Goal: Navigation & Orientation: Find specific page/section

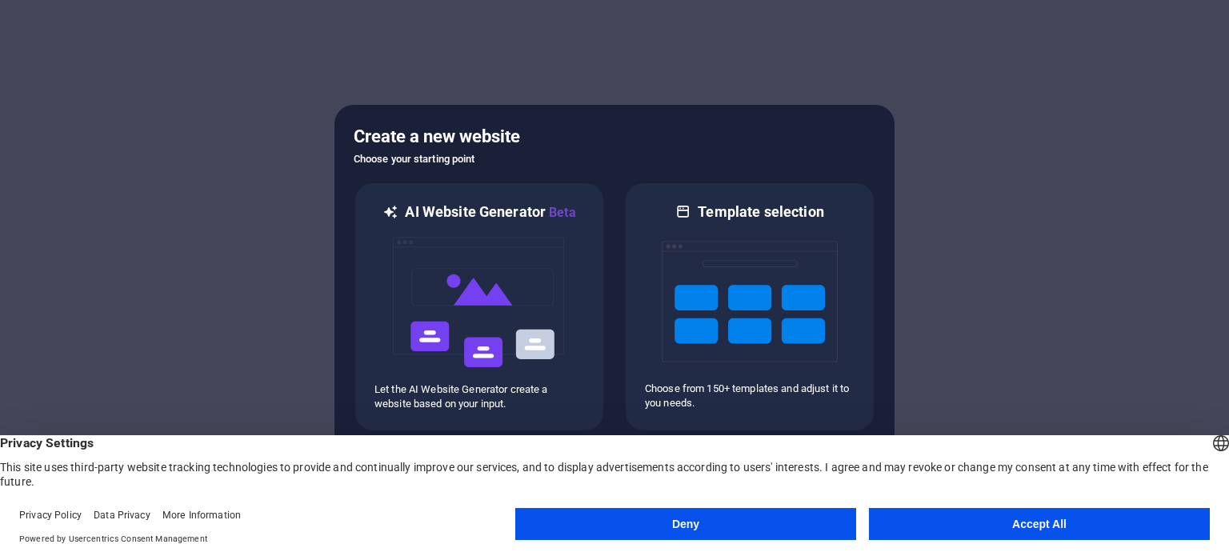
click at [696, 523] on button "Deny" at bounding box center [685, 524] width 341 height 32
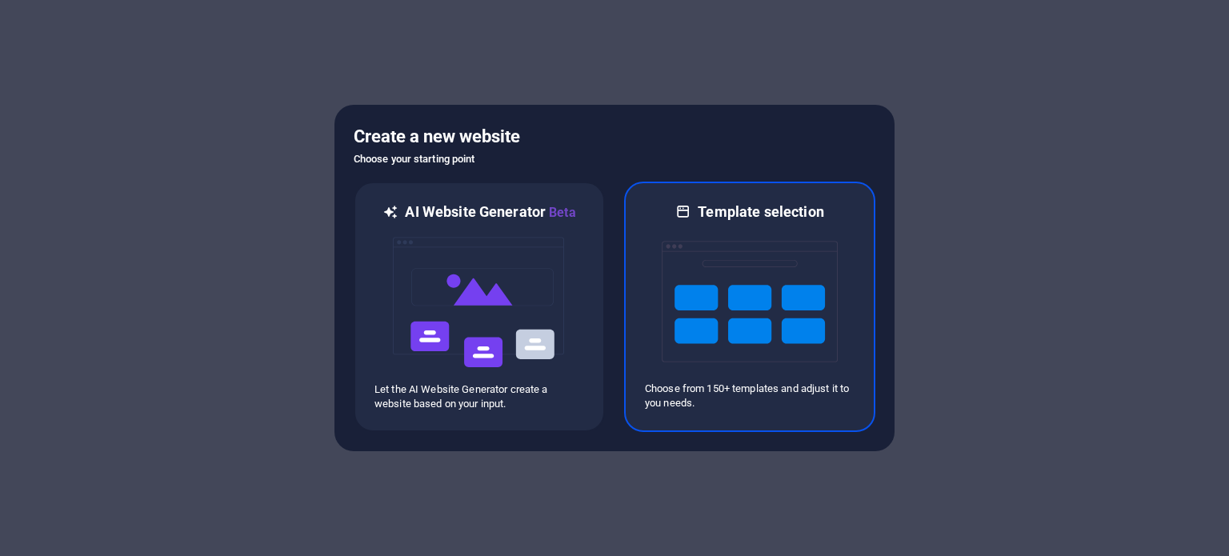
click at [730, 300] on img at bounding box center [750, 302] width 176 height 160
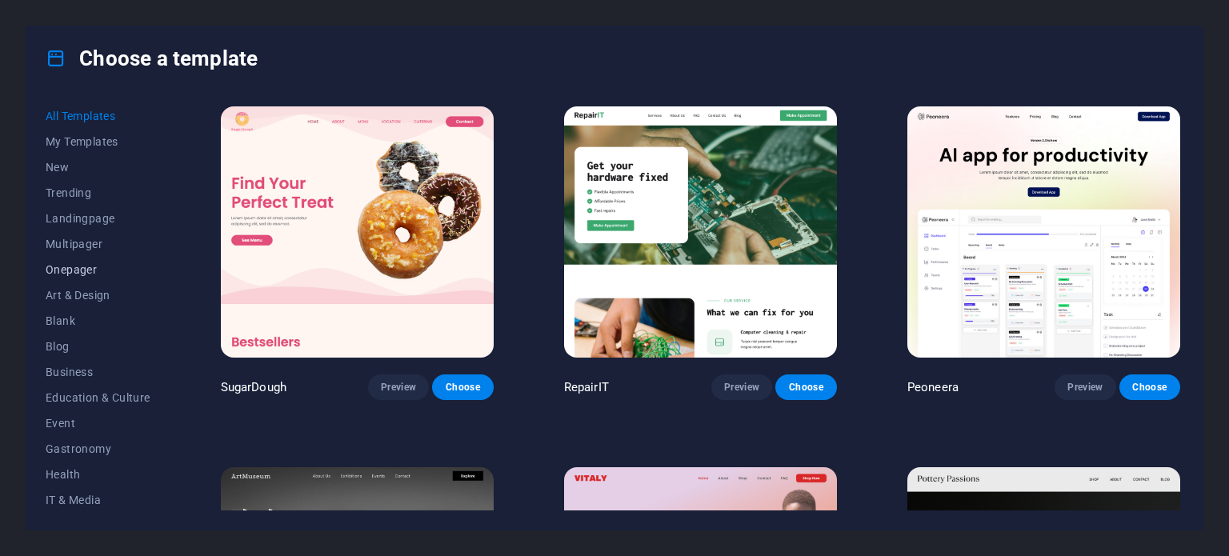
click at [76, 266] on span "Onepager" at bounding box center [98, 269] width 105 height 13
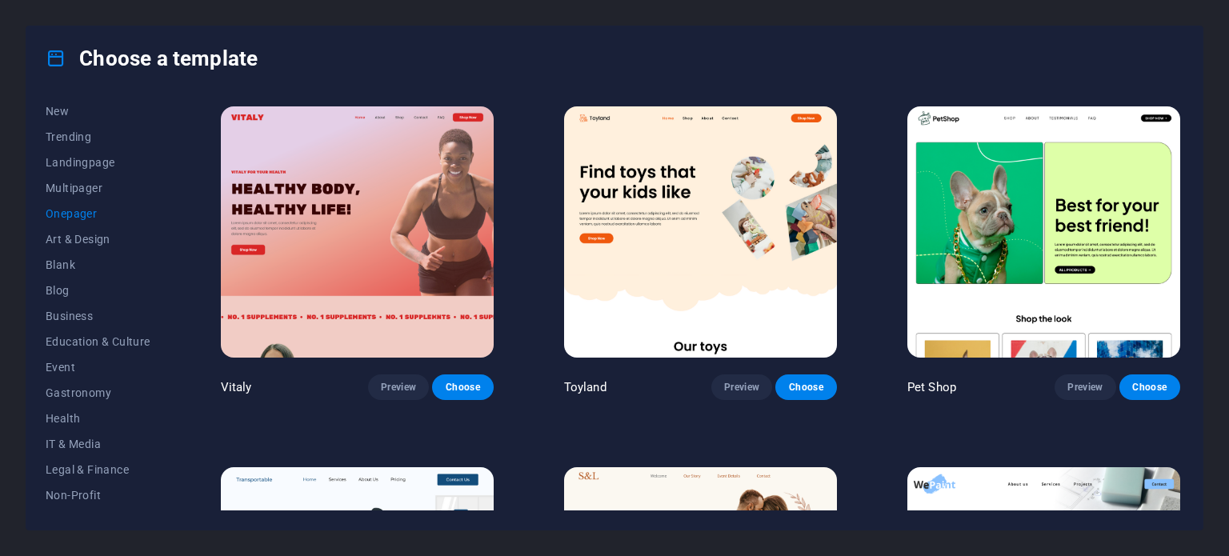
scroll to position [80, 0]
click at [87, 137] on span "Landingpage" at bounding box center [98, 138] width 105 height 13
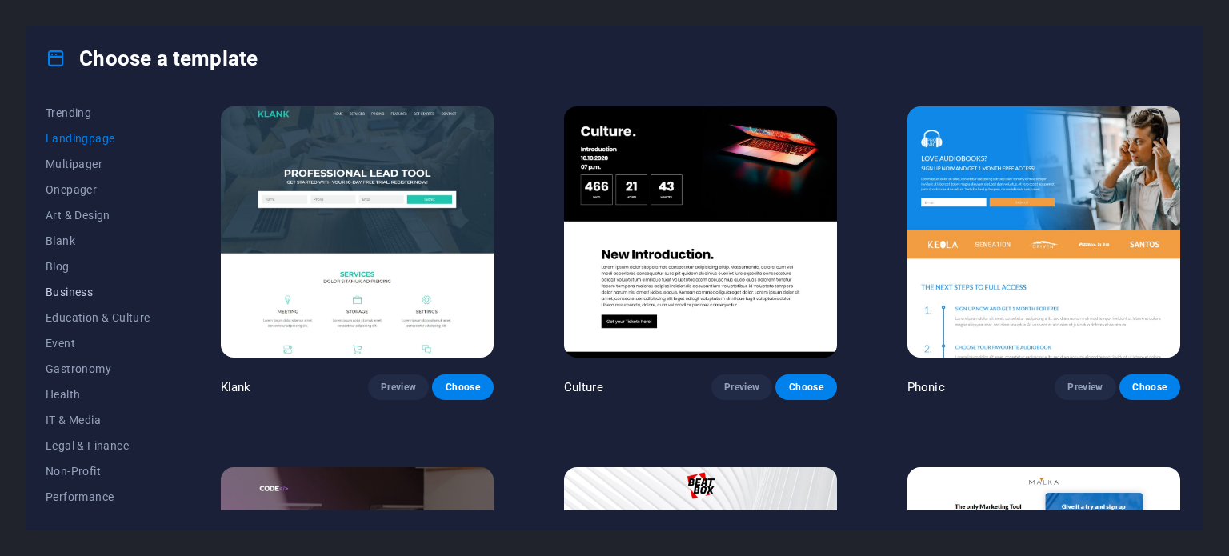
click at [80, 290] on span "Business" at bounding box center [98, 292] width 105 height 13
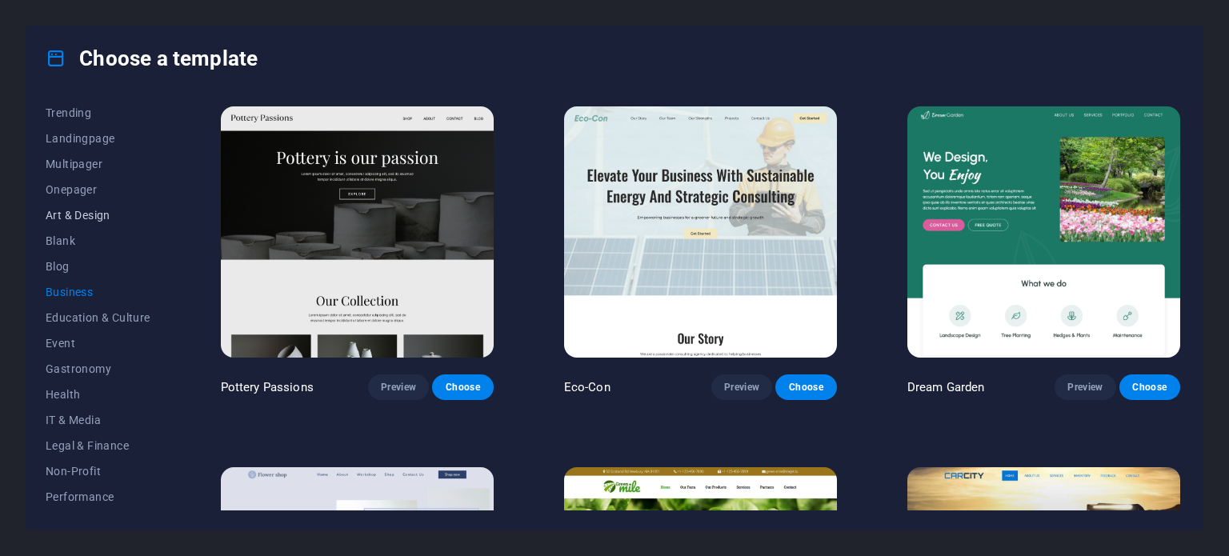
click at [71, 213] on span "Art & Design" at bounding box center [98, 215] width 105 height 13
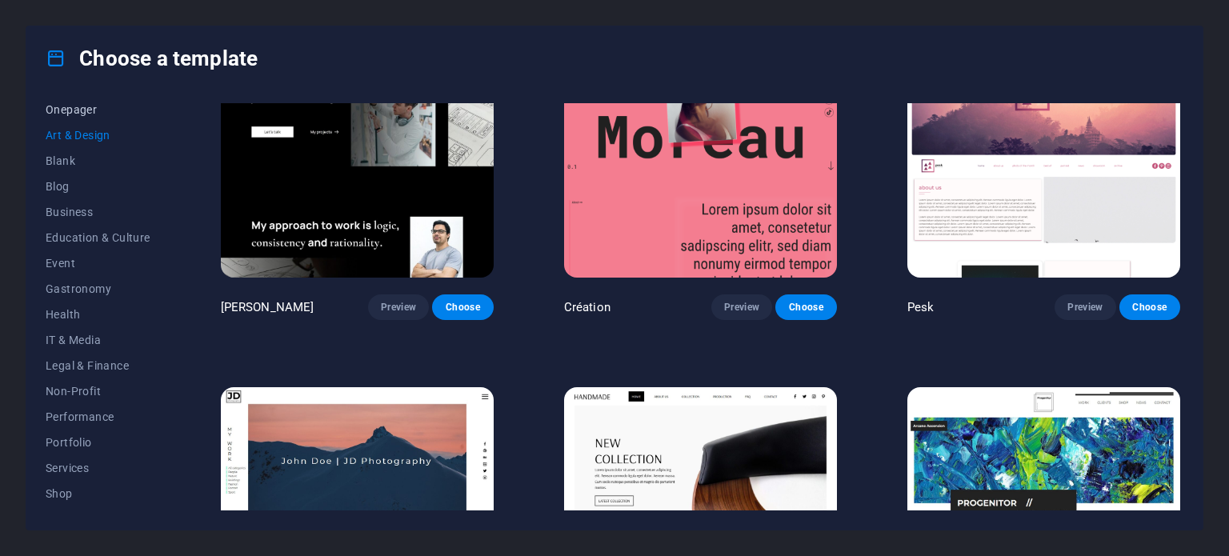
click at [74, 105] on span "Onepager" at bounding box center [98, 109] width 105 height 13
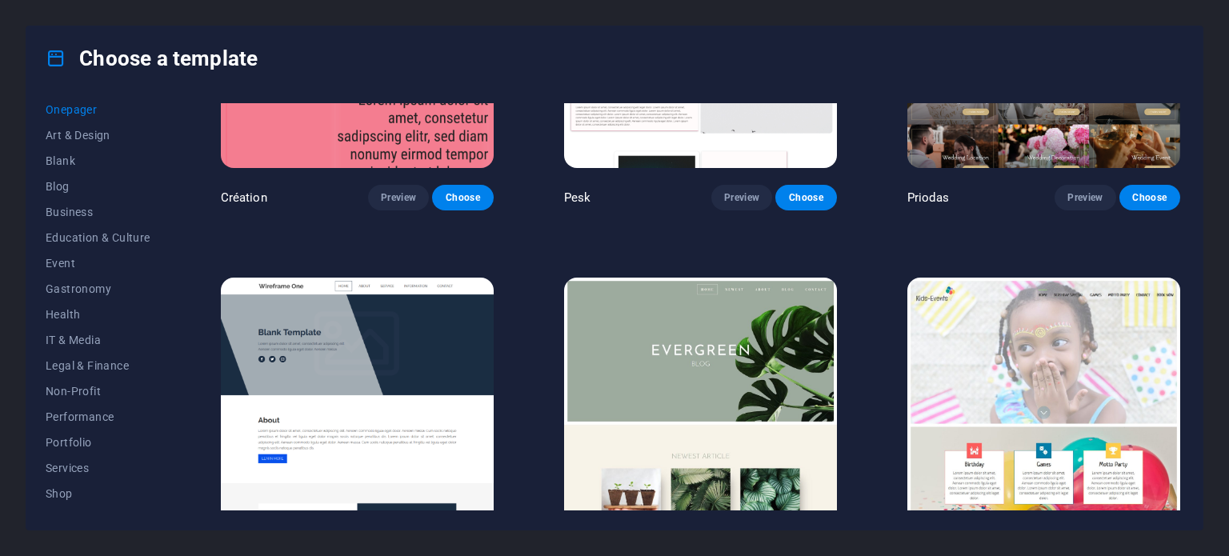
scroll to position [2797, 0]
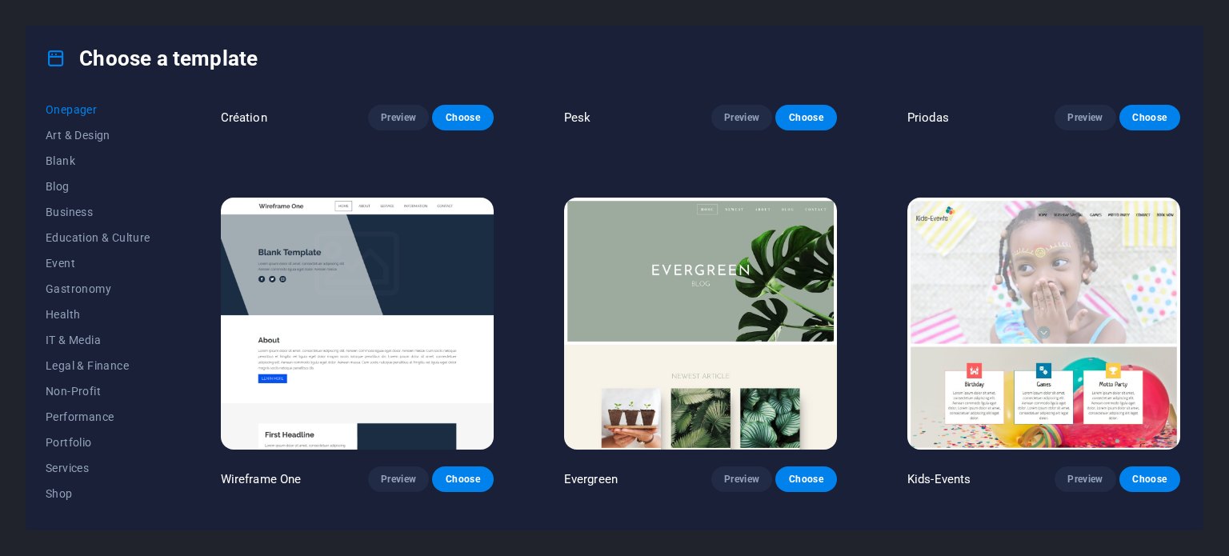
click at [704, 258] on img at bounding box center [700, 323] width 273 height 251
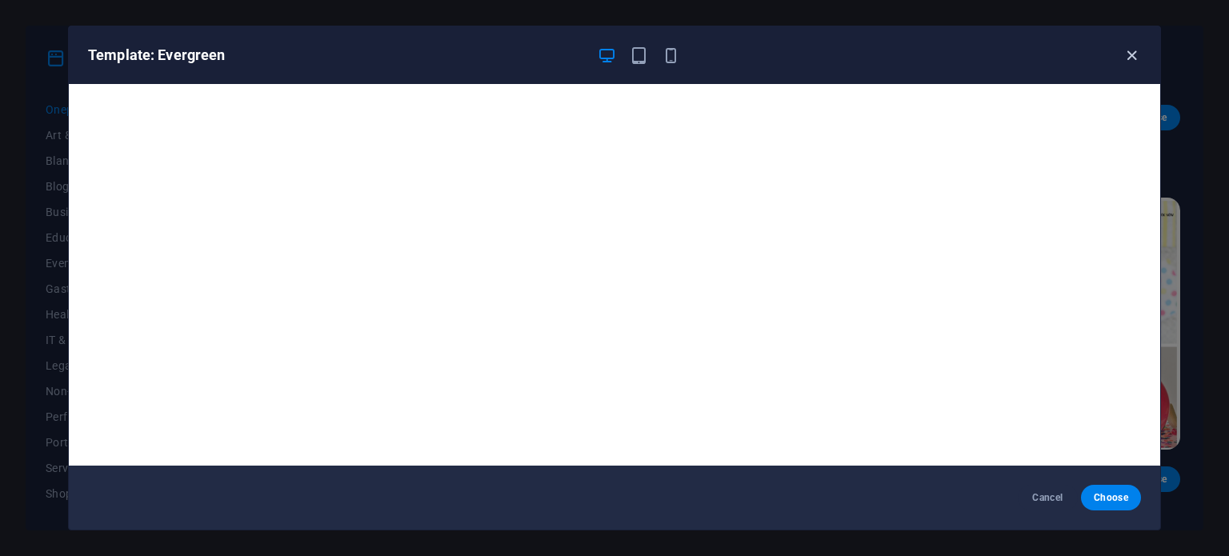
click at [1130, 54] on icon "button" at bounding box center [1131, 55] width 18 height 18
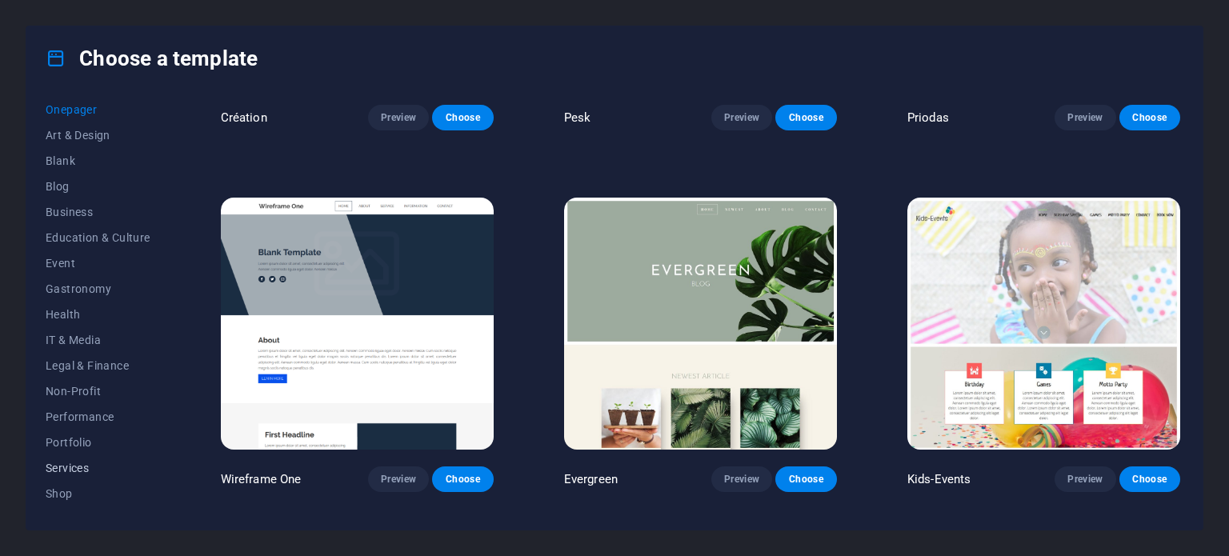
click at [69, 468] on span "Services" at bounding box center [98, 468] width 105 height 13
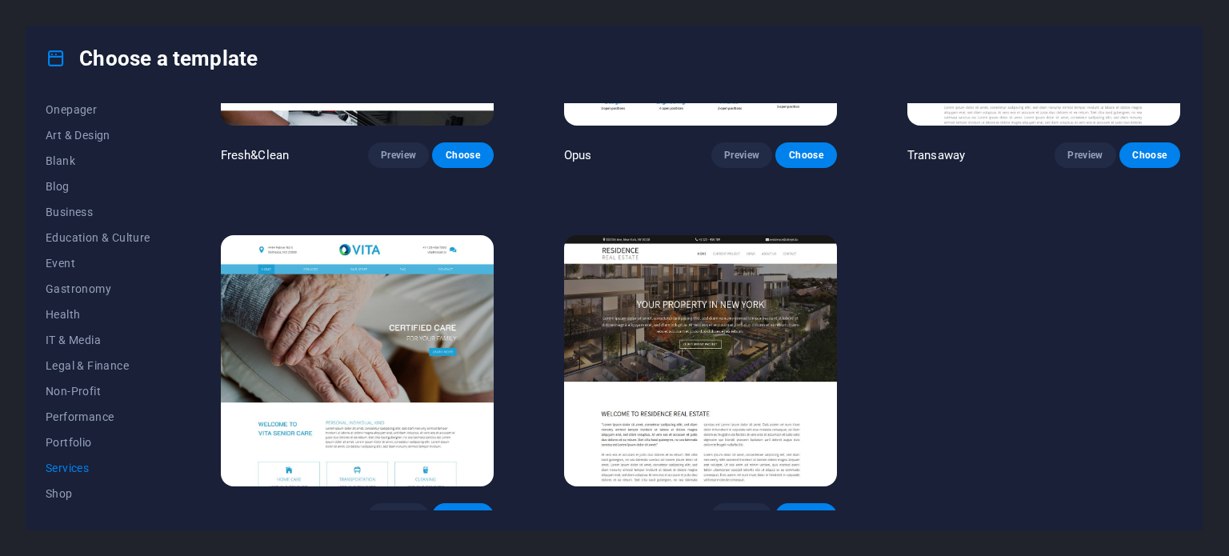
scroll to position [2045, 0]
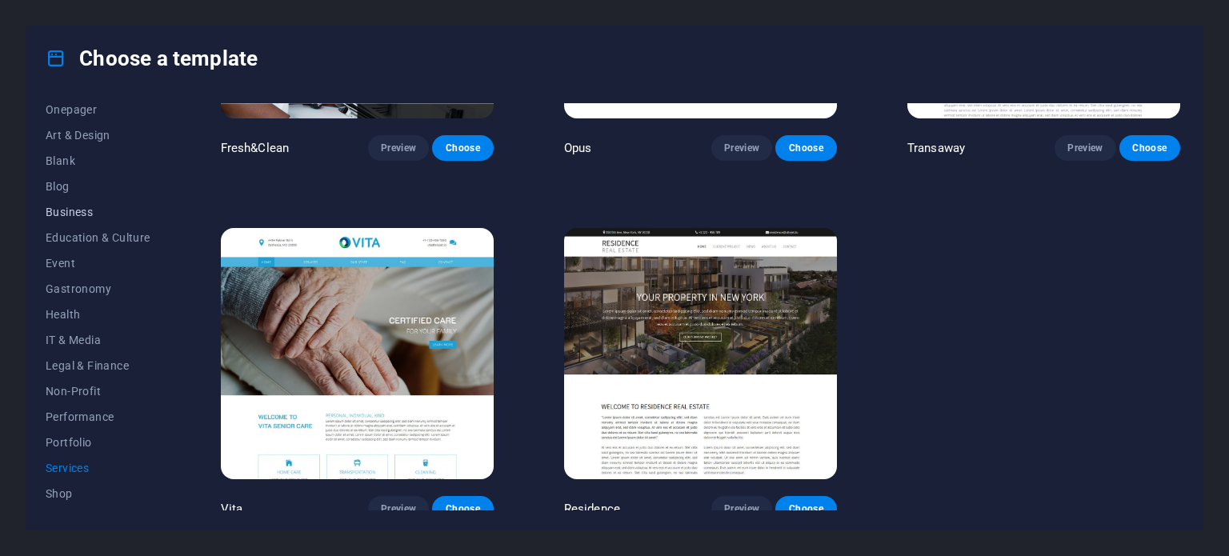
click at [82, 212] on span "Business" at bounding box center [98, 212] width 105 height 13
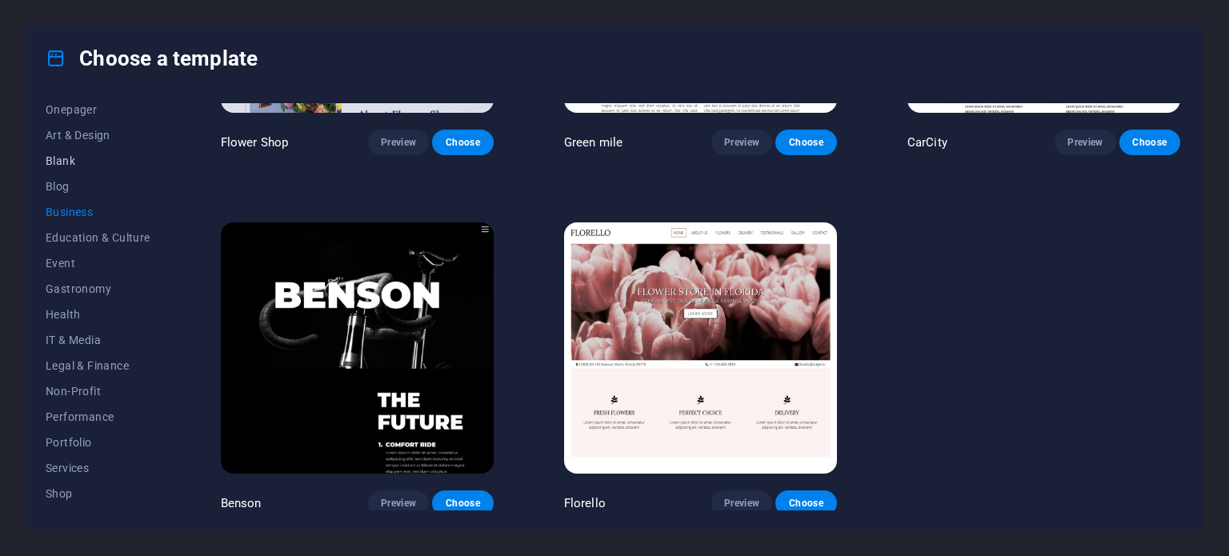
click at [58, 155] on span "Blank" at bounding box center [98, 160] width 105 height 13
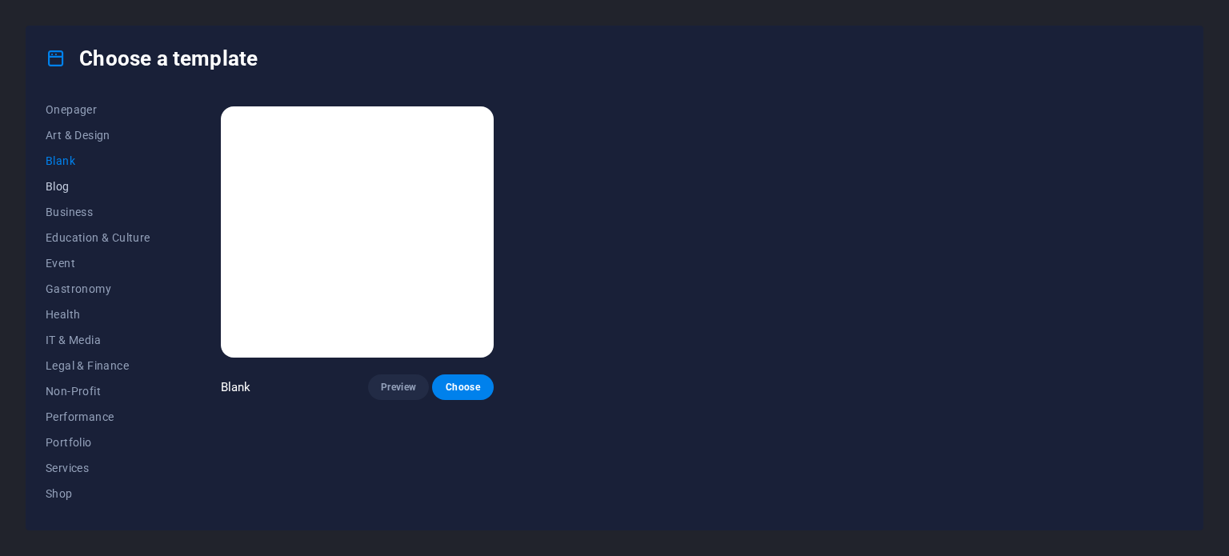
click at [62, 185] on span "Blog" at bounding box center [98, 186] width 105 height 13
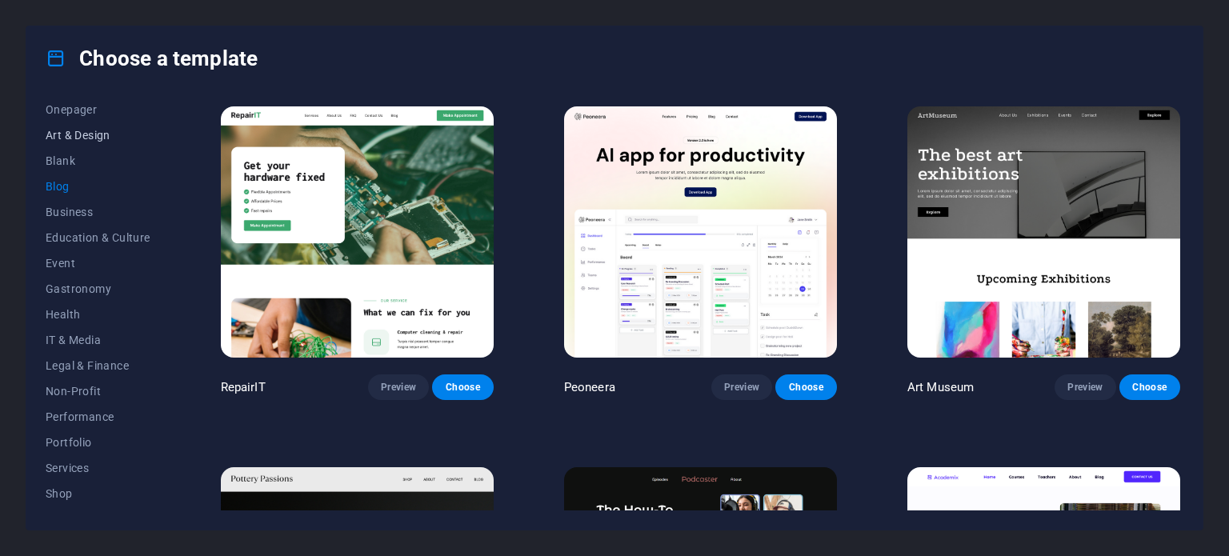
click at [74, 134] on span "Art & Design" at bounding box center [98, 135] width 105 height 13
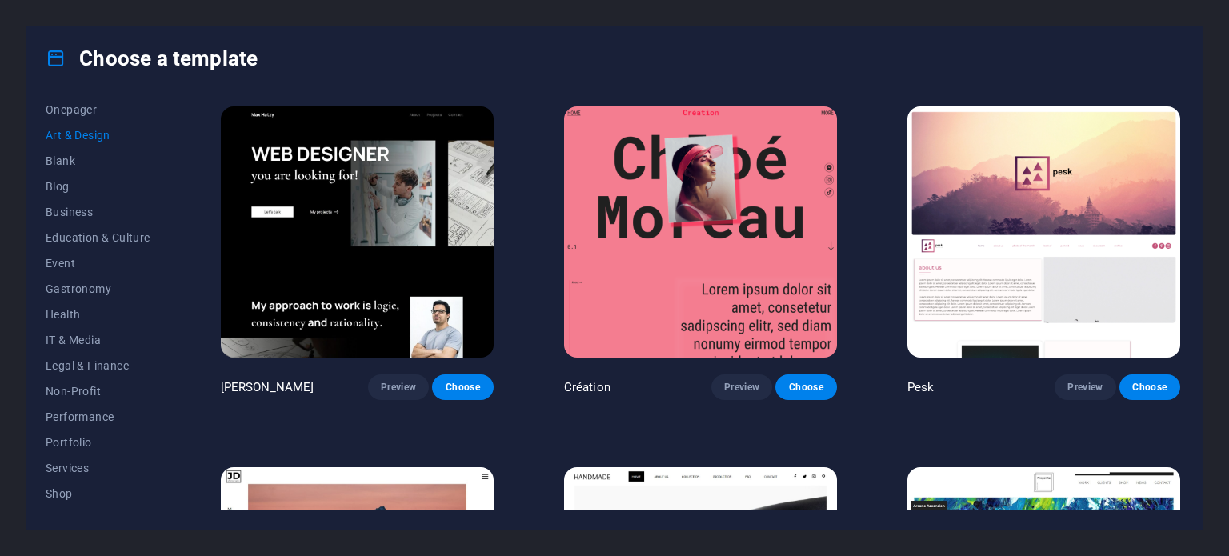
click at [666, 256] on img at bounding box center [700, 231] width 273 height 251
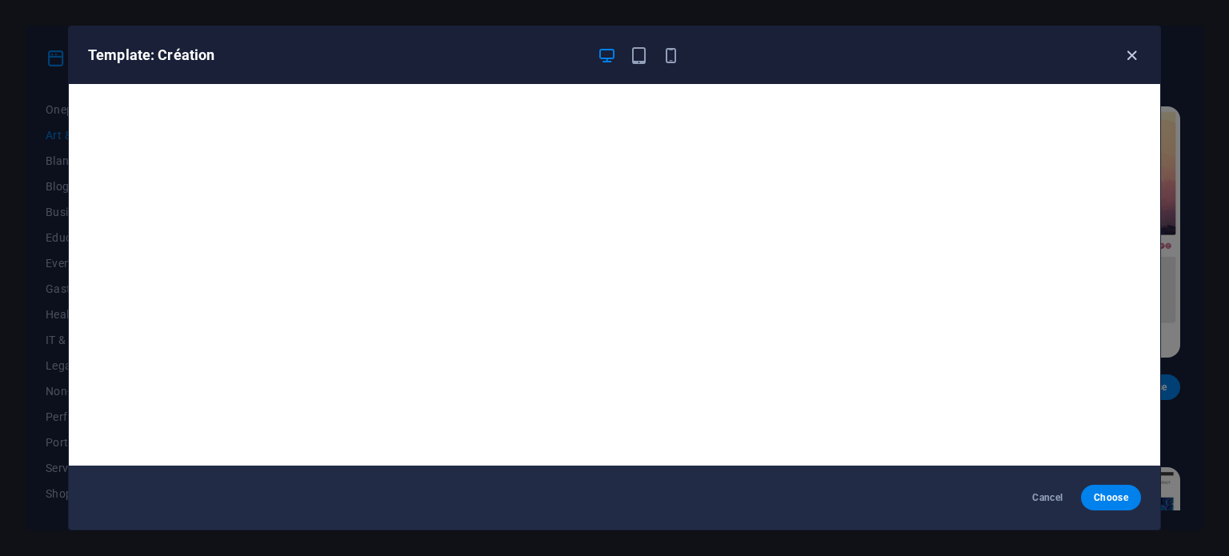
click at [1133, 52] on icon "button" at bounding box center [1131, 55] width 18 height 18
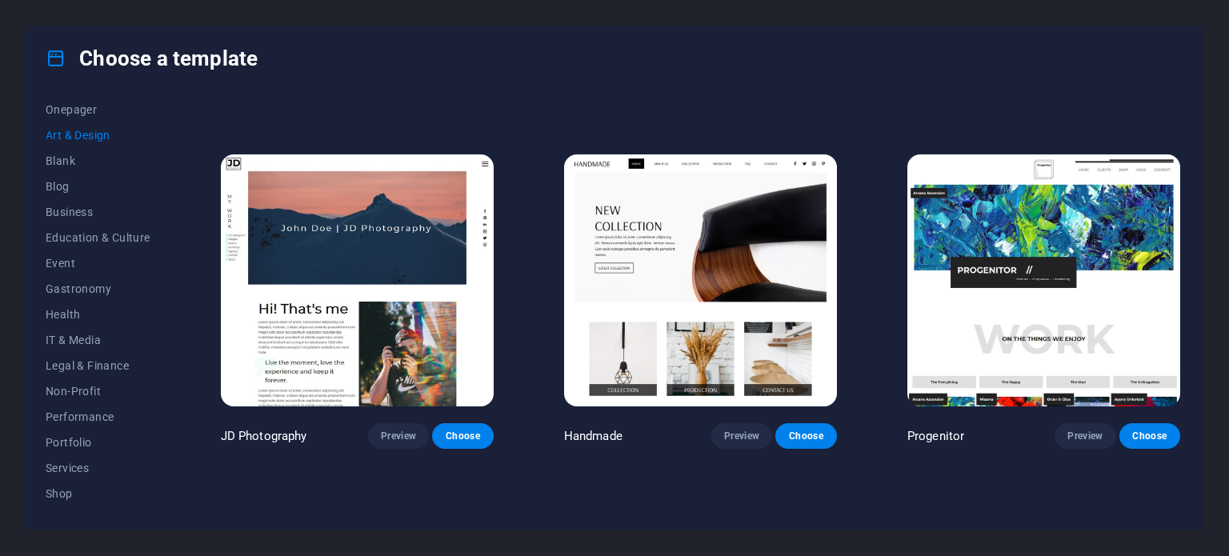
scroll to position [320, 0]
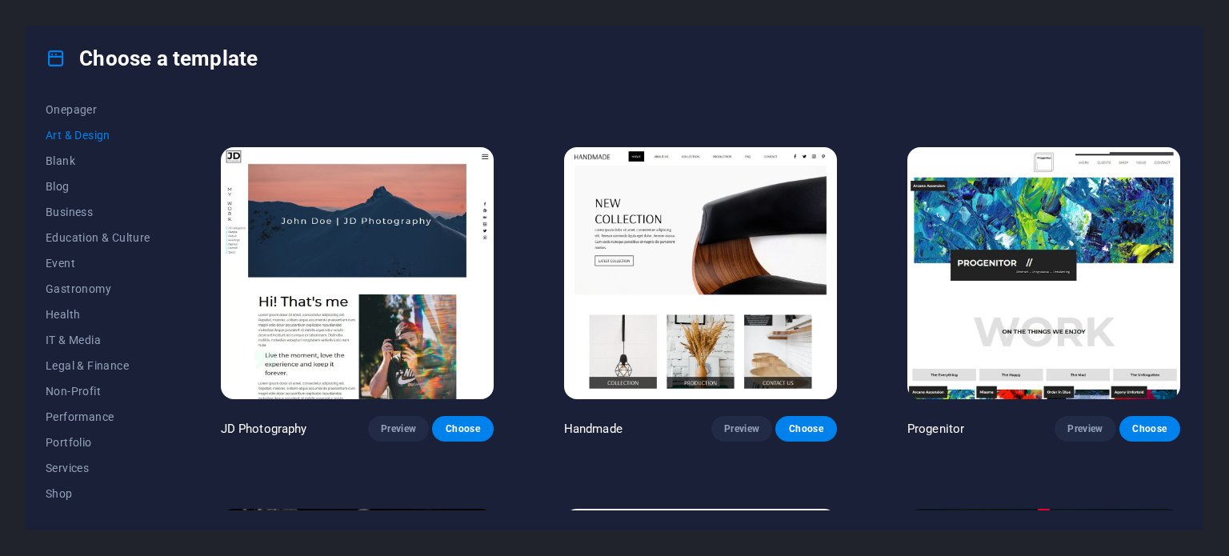
click at [698, 205] on img at bounding box center [700, 272] width 273 height 251
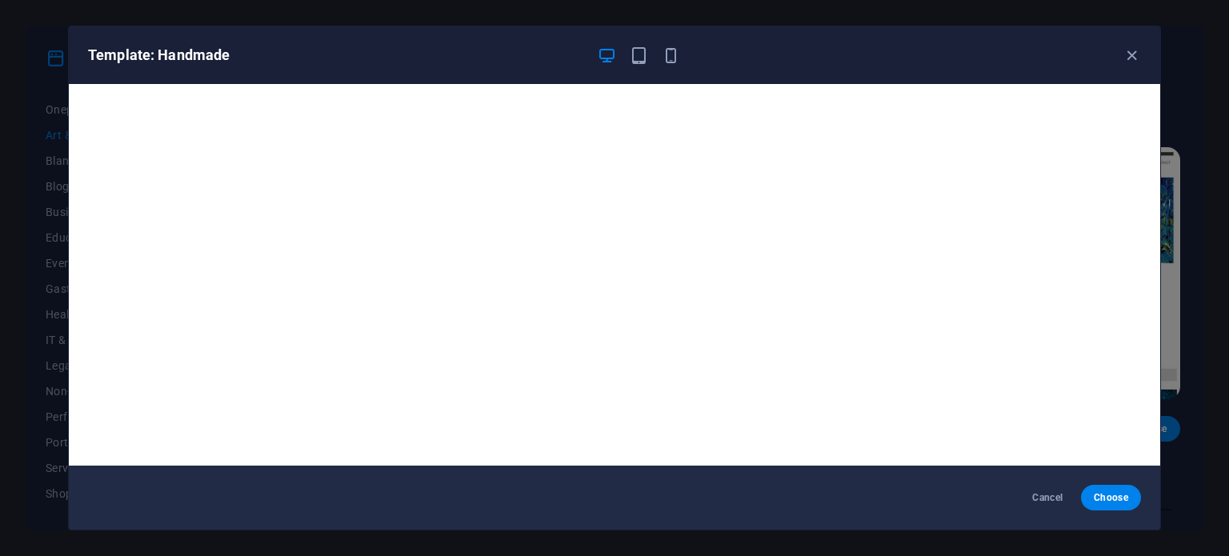
scroll to position [0, 0]
click at [1137, 50] on icon "button" at bounding box center [1131, 55] width 18 height 18
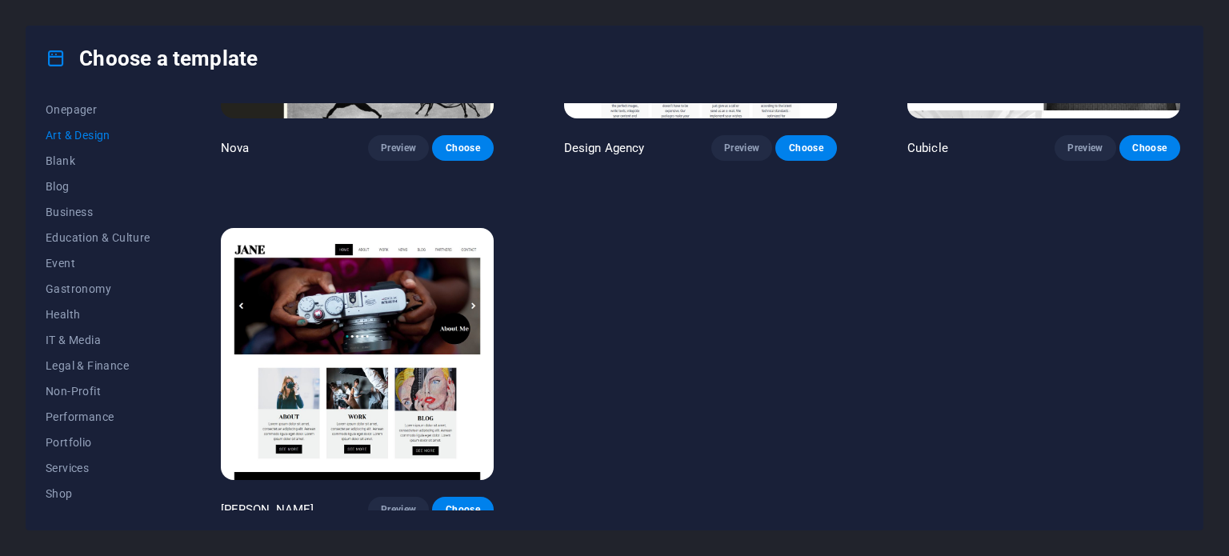
scroll to position [1685, 0]
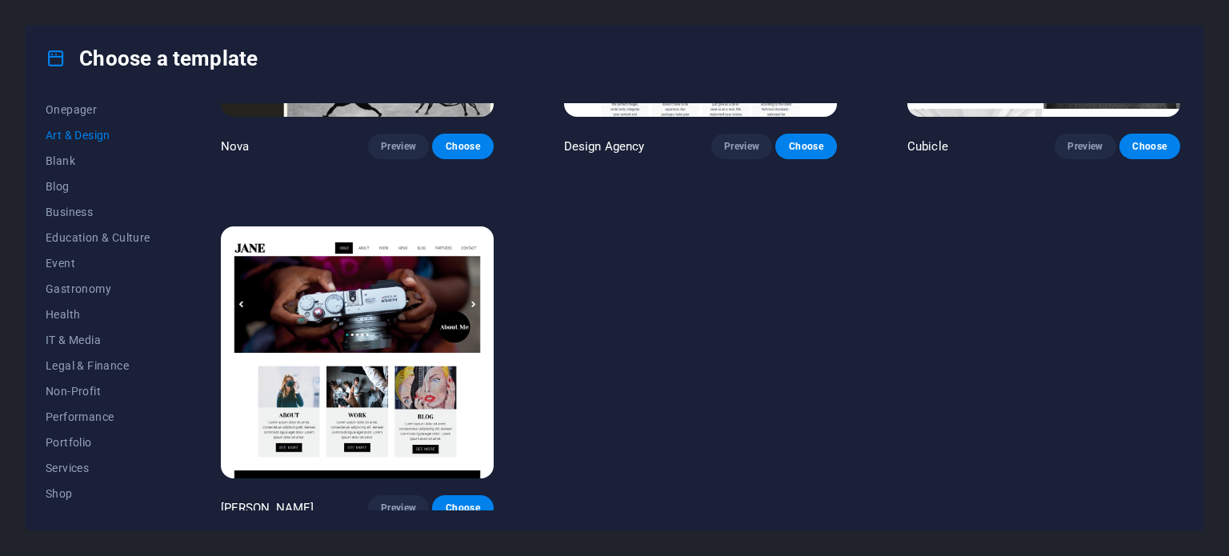
click at [302, 297] on img at bounding box center [357, 351] width 273 height 251
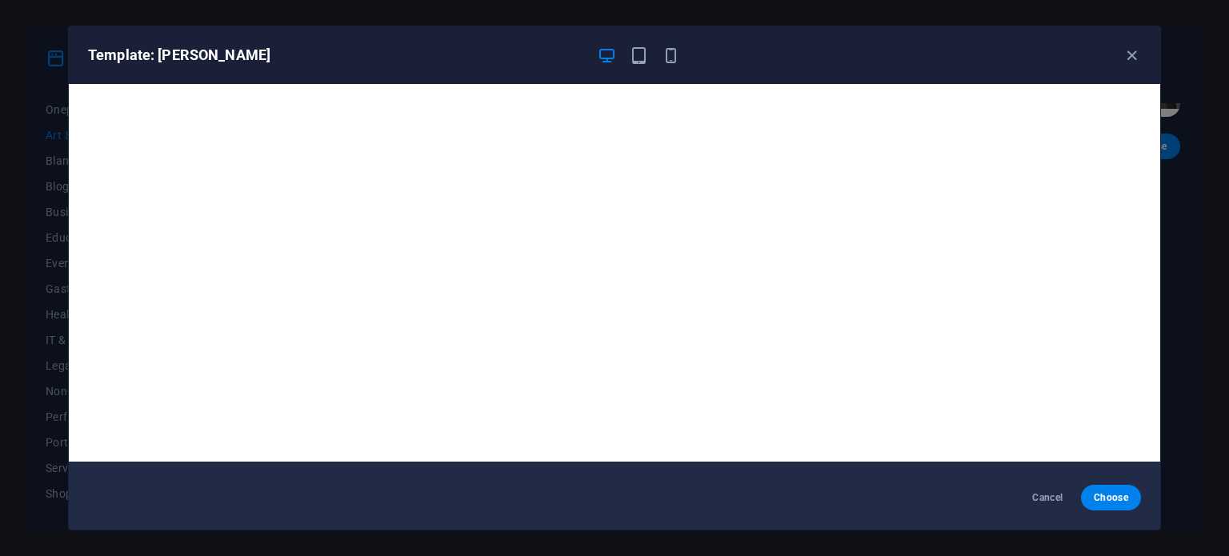
scroll to position [0, 0]
